Goal: Information Seeking & Learning: Check status

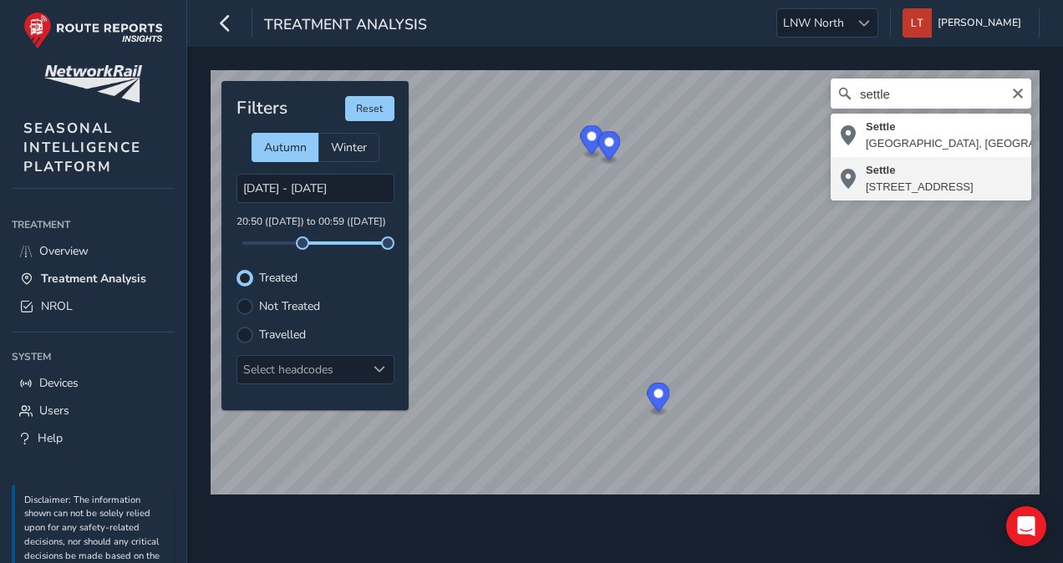
type input "[STREET_ADDRESS]"
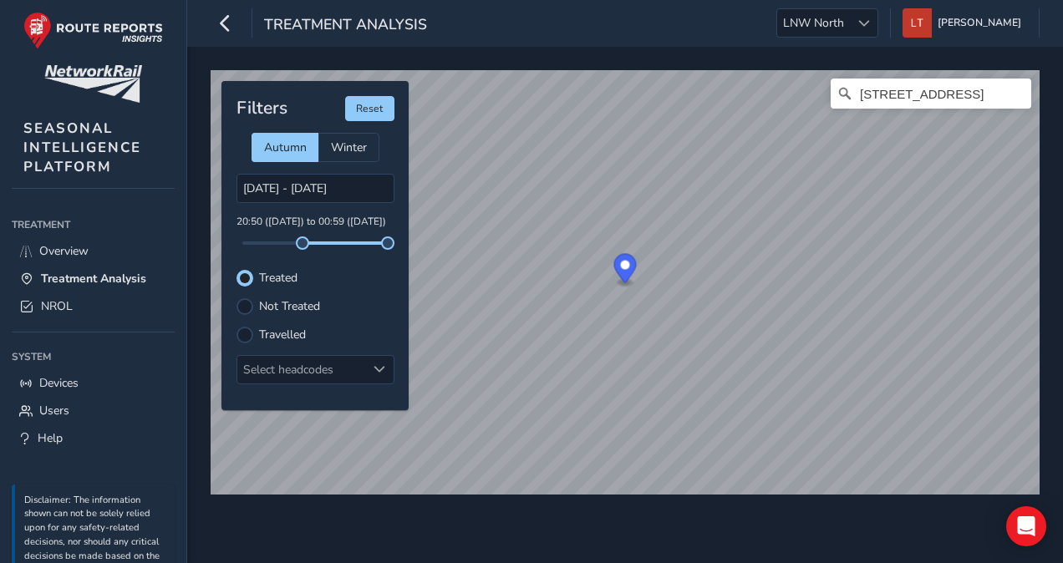
click at [309, 309] on label "Not Treated" at bounding box center [289, 307] width 61 height 12
click at [245, 305] on input "Not Treated" at bounding box center [245, 305] width 0 height 0
click at [334, 195] on input "[DATE] - [DATE]" at bounding box center [315, 188] width 158 height 29
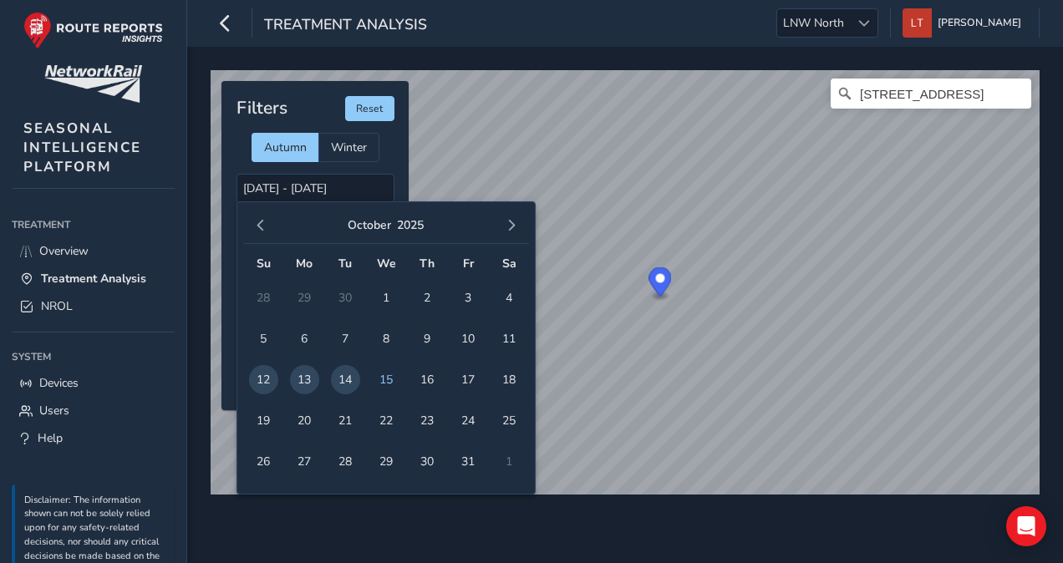
click at [341, 377] on span "14" at bounding box center [345, 379] width 29 height 29
click at [386, 378] on span "15" at bounding box center [386, 379] width 29 height 29
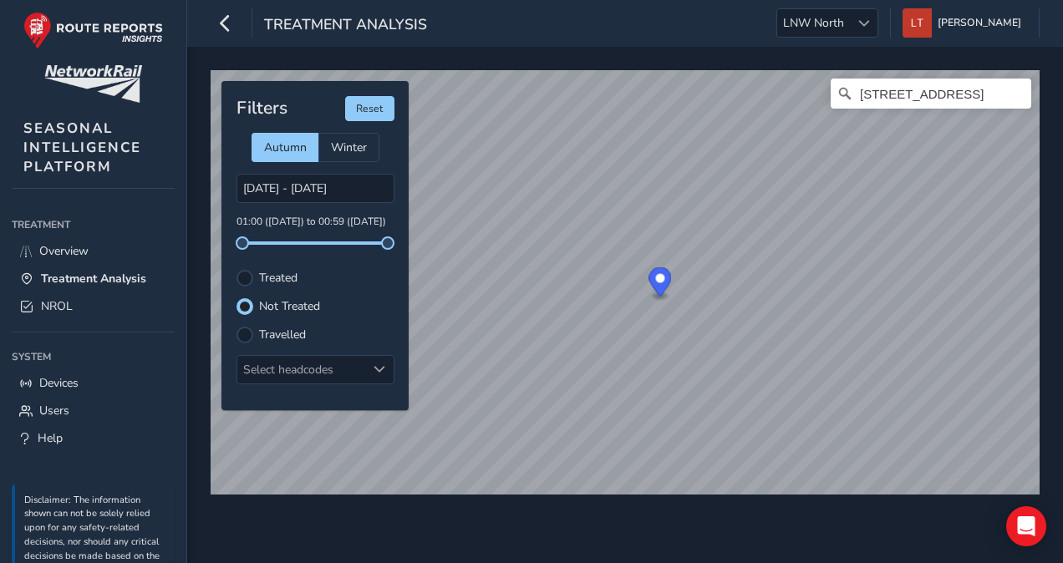
click at [289, 281] on label "Treated" at bounding box center [278, 278] width 38 height 12
click at [245, 277] on input "Treated" at bounding box center [245, 277] width 0 height 0
click at [724, 556] on div "Settle, [GEOGRAPHIC_DATA], [GEOGRAPHIC_DATA] and [GEOGRAPHIC_DATA], [GEOGRAPHIC…" at bounding box center [625, 305] width 876 height 516
click at [821, 562] on html "Treatment Analysis LNW North LNW North [PERSON_NAME] Colour Scheme: Dark Dim Li…" at bounding box center [531, 281] width 1063 height 563
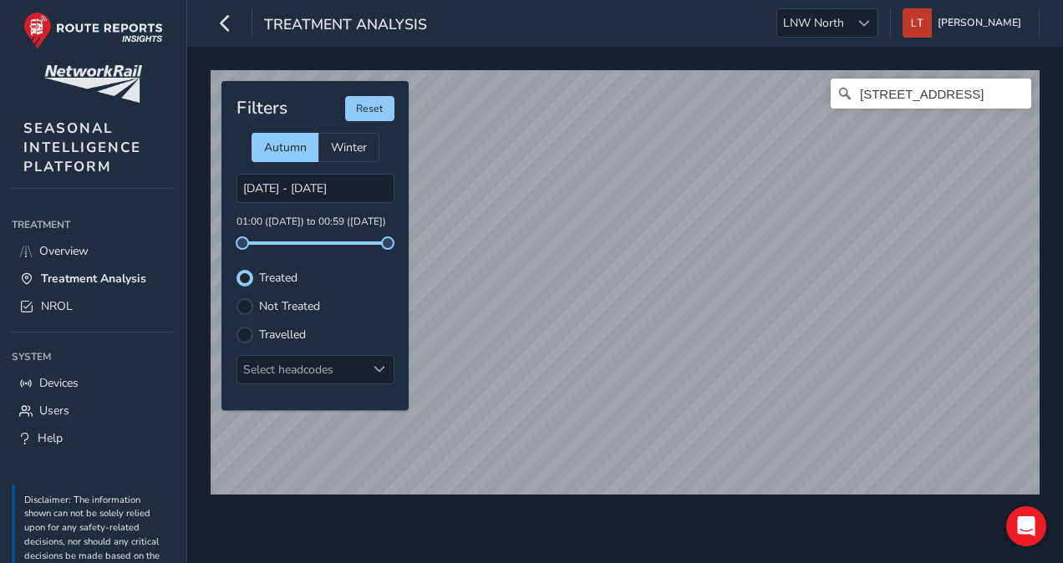
click at [296, 301] on label "Not Treated" at bounding box center [289, 307] width 61 height 12
click at [236, 297] on input "Not Treated" at bounding box center [236, 297] width 0 height 0
click at [280, 276] on label "Treated" at bounding box center [278, 278] width 38 height 12
click at [236, 269] on input "Treated" at bounding box center [236, 269] width 0 height 0
click at [312, 301] on label "Not Treated" at bounding box center [289, 307] width 61 height 12
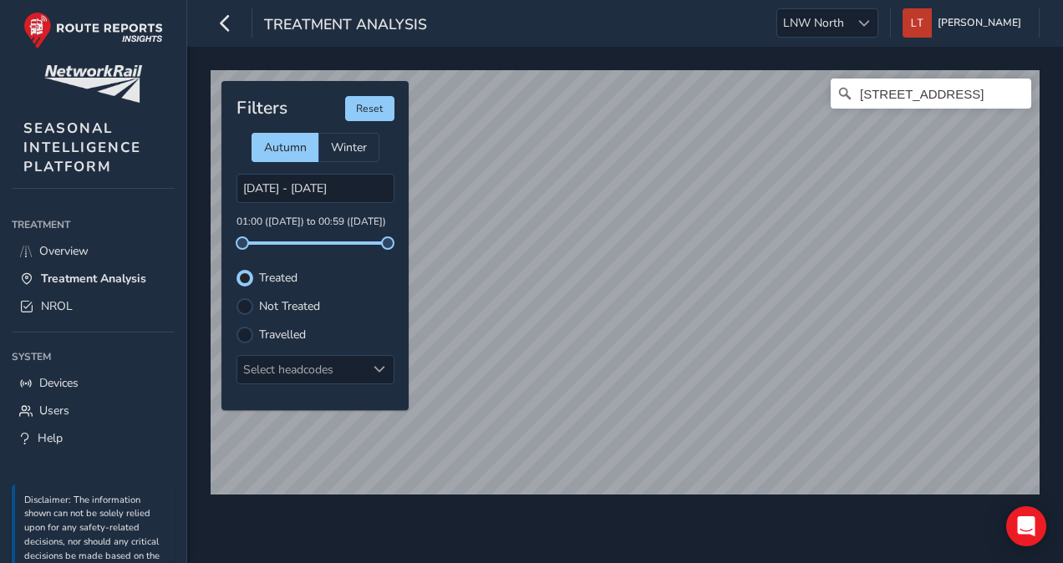
click at [236, 297] on input "Not Treated" at bounding box center [236, 297] width 0 height 0
click at [356, 177] on input "[DATE] - [DATE]" at bounding box center [315, 188] width 158 height 29
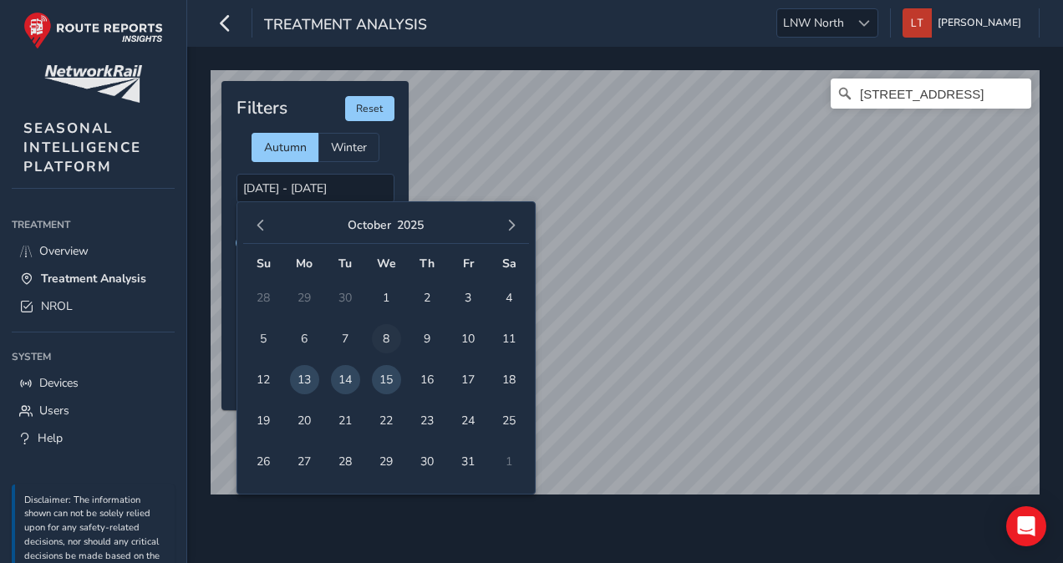
click at [394, 333] on span "8" at bounding box center [386, 338] width 29 height 29
click at [338, 333] on span "7" at bounding box center [345, 338] width 29 height 29
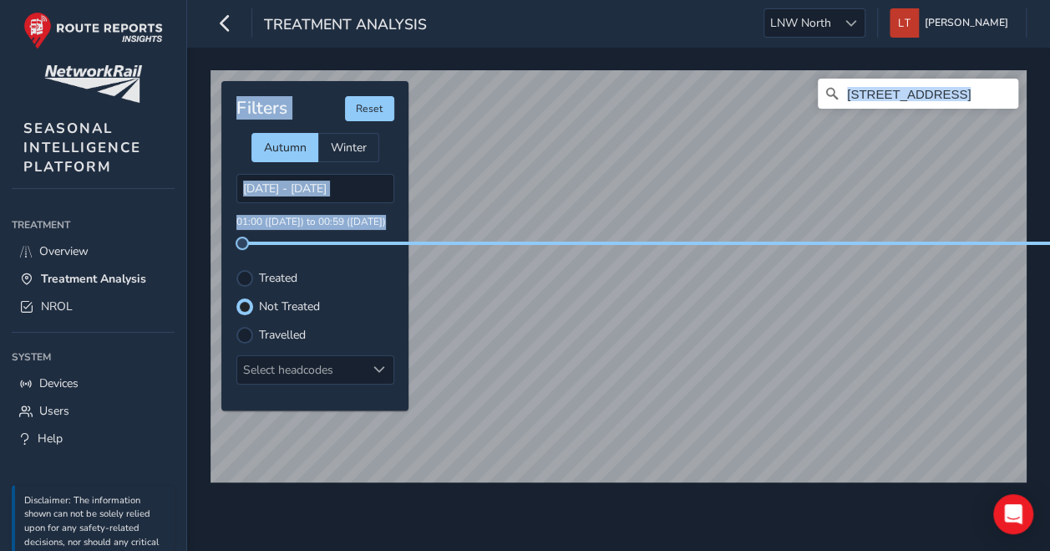
click at [493, 323] on div "Settle, [STREET_ADDRESS] and [GEOGRAPHIC_DATA], [GEOGRAPHIC_DATA] © Mapbox © Op…" at bounding box center [619, 269] width 828 height 410
drag, startPoint x: 512, startPoint y: 241, endPoint x: 343, endPoint y: 188, distance: 177.0
click at [343, 188] on input "[DATE] - [DATE]" at bounding box center [315, 188] width 158 height 29
click at [354, 187] on input "[DATE] - [DATE]" at bounding box center [315, 188] width 158 height 29
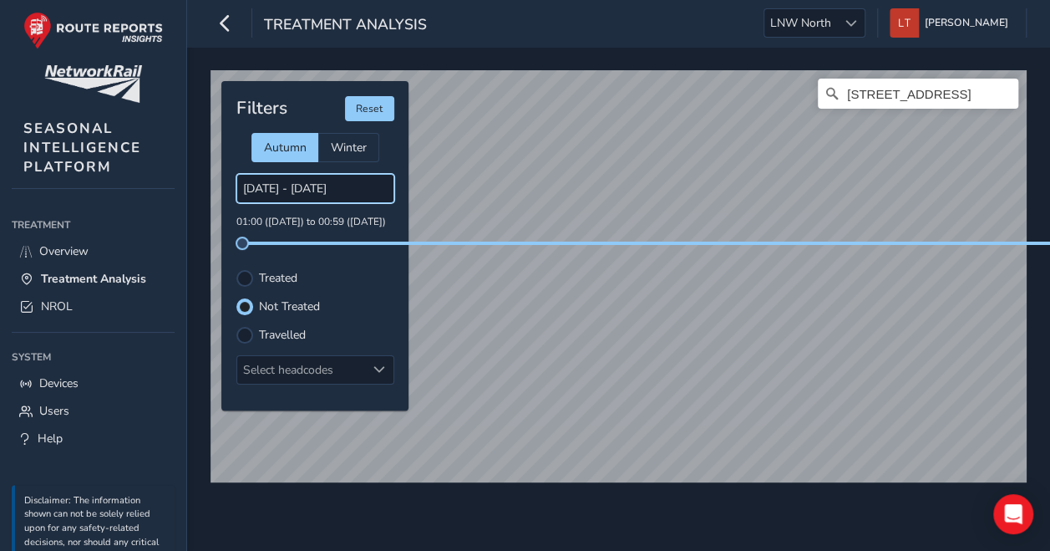
click at [361, 179] on input "[DATE] - [DATE]" at bounding box center [315, 188] width 158 height 29
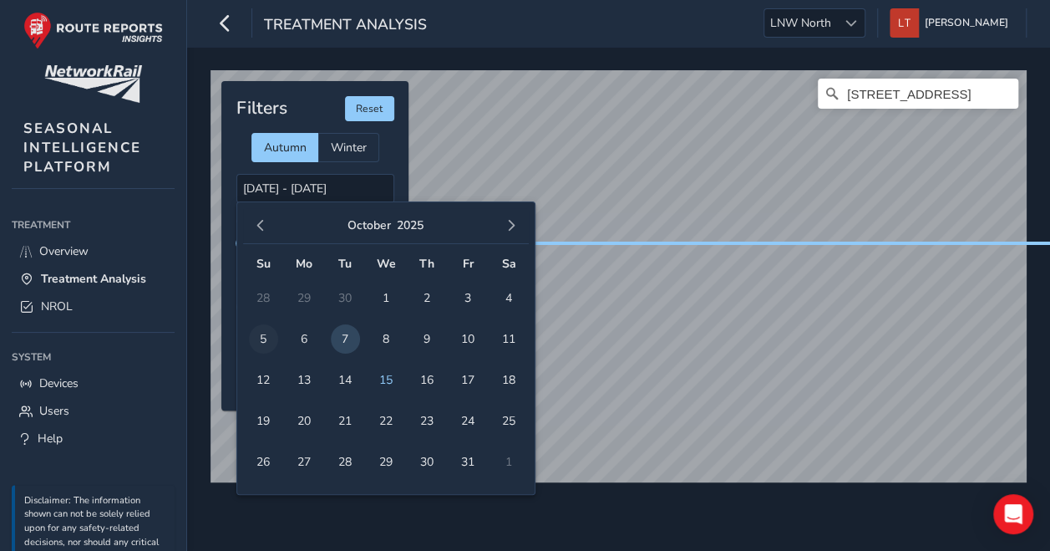
click at [267, 335] on span "5" at bounding box center [263, 338] width 29 height 29
click at [301, 341] on span "6" at bounding box center [304, 338] width 29 height 29
type input "[DATE] - [DATE]"
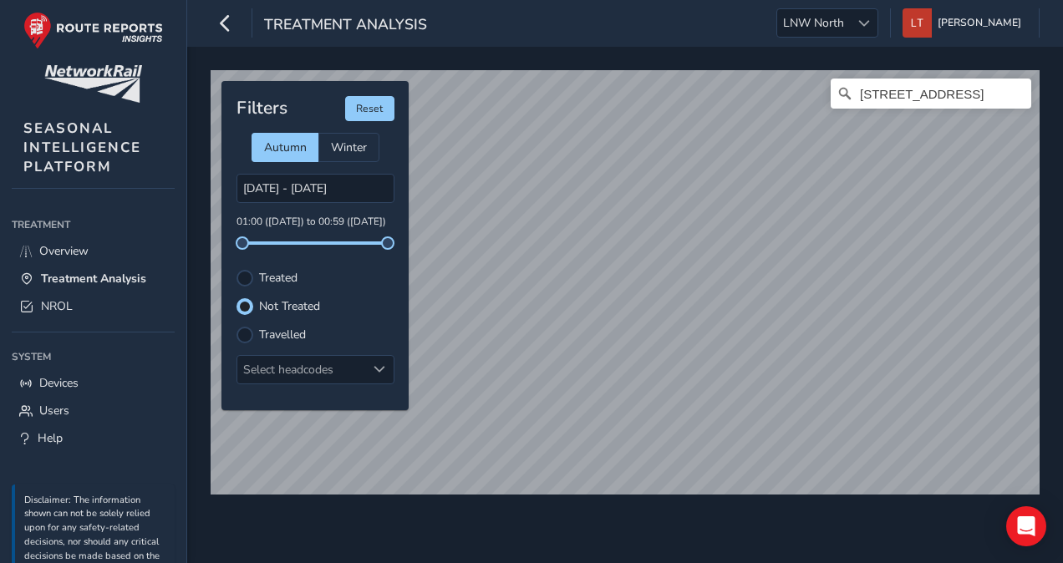
click at [291, 279] on label "Treated" at bounding box center [278, 278] width 38 height 12
click at [236, 269] on input "Treated" at bounding box center [236, 269] width 0 height 0
